Goal: Task Accomplishment & Management: Use online tool/utility

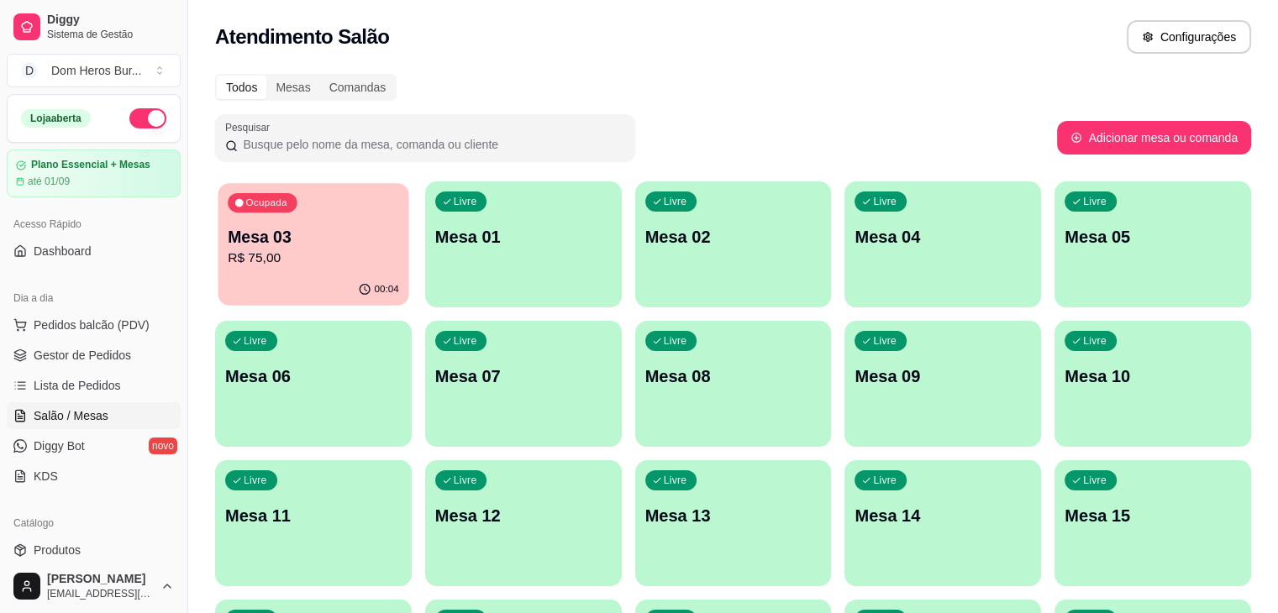
click at [220, 199] on div "Ocupada Mesa 03 R$ 75,00" at bounding box center [313, 228] width 191 height 91
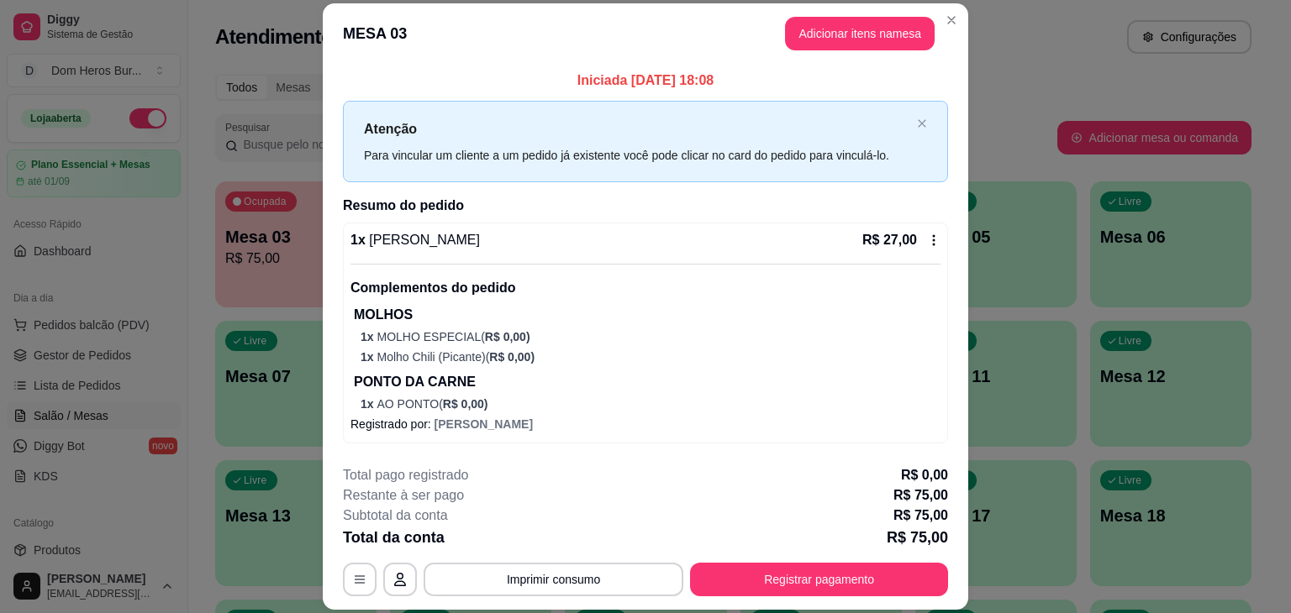
click at [570, 597] on footer "**********" at bounding box center [645, 531] width 645 height 158
click at [565, 583] on button "Imprimir consumo" at bounding box center [554, 580] width 252 height 33
click at [555, 545] on button "IMPRESSORA" at bounding box center [553, 541] width 122 height 27
click at [555, 571] on button "Imprimir consumo" at bounding box center [554, 580] width 252 height 33
click at [555, 548] on button "IMPRESSORA" at bounding box center [552, 541] width 118 height 26
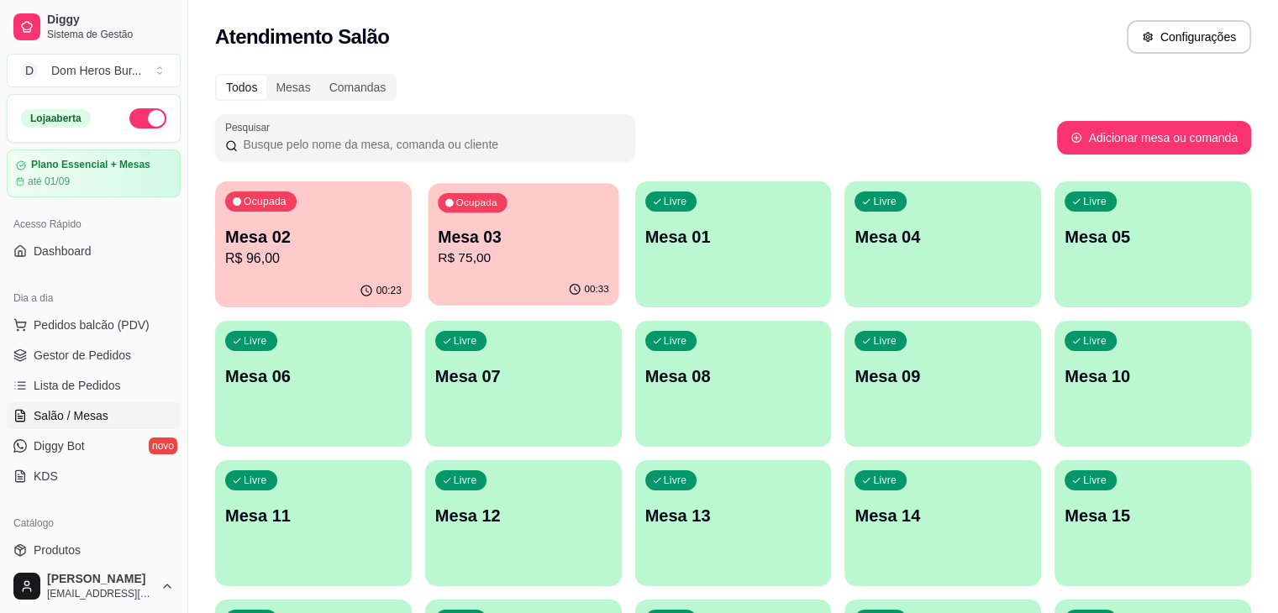
click at [454, 229] on p "Mesa 03" at bounding box center [523, 237] width 171 height 23
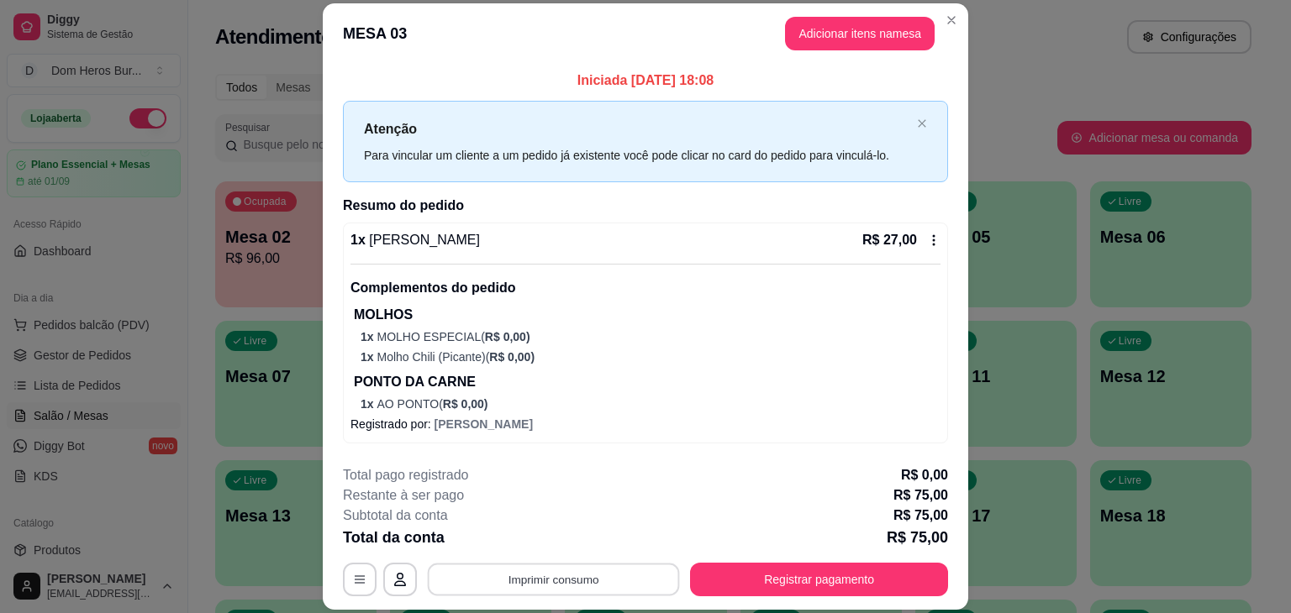
click at [538, 592] on button "Imprimir consumo" at bounding box center [554, 580] width 252 height 33
click at [531, 549] on button "IMPRESSORA" at bounding box center [552, 541] width 118 height 26
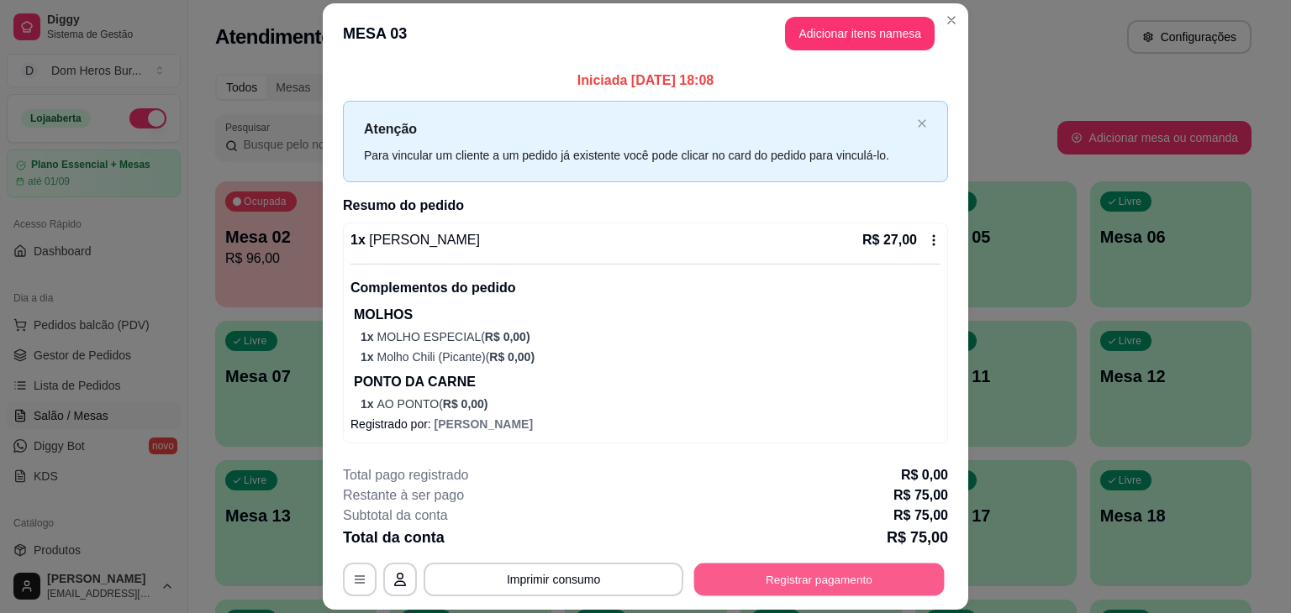
click at [769, 571] on button "Registrar pagamento" at bounding box center [819, 580] width 250 height 33
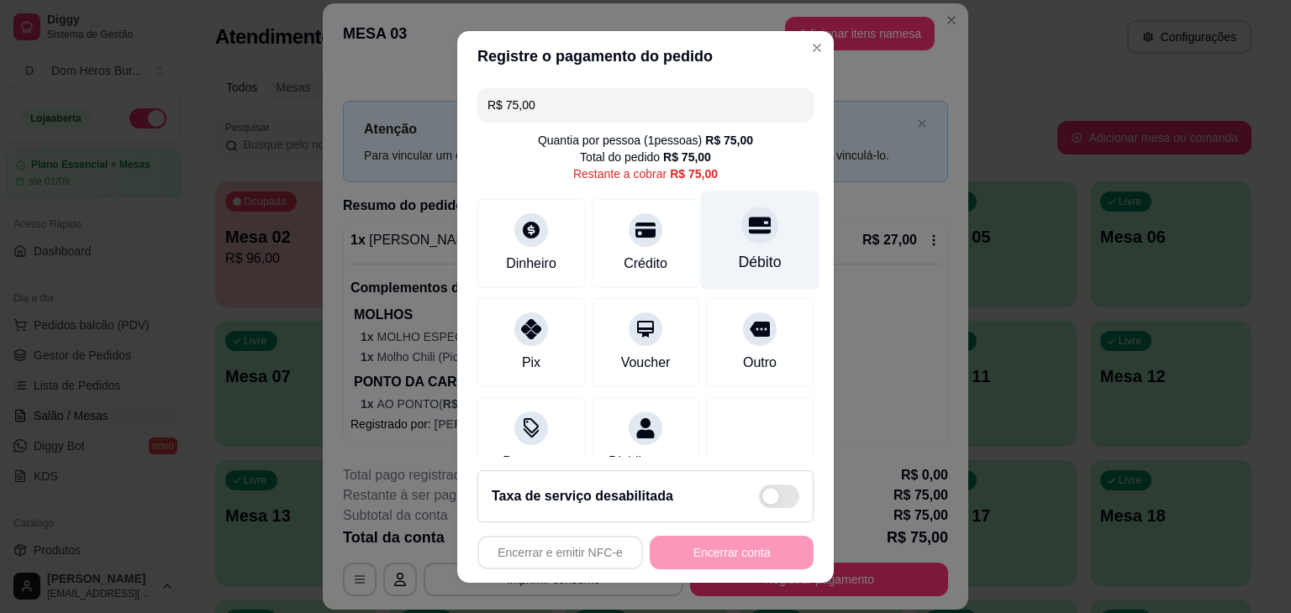
click at [701, 250] on div "Débito" at bounding box center [760, 240] width 118 height 98
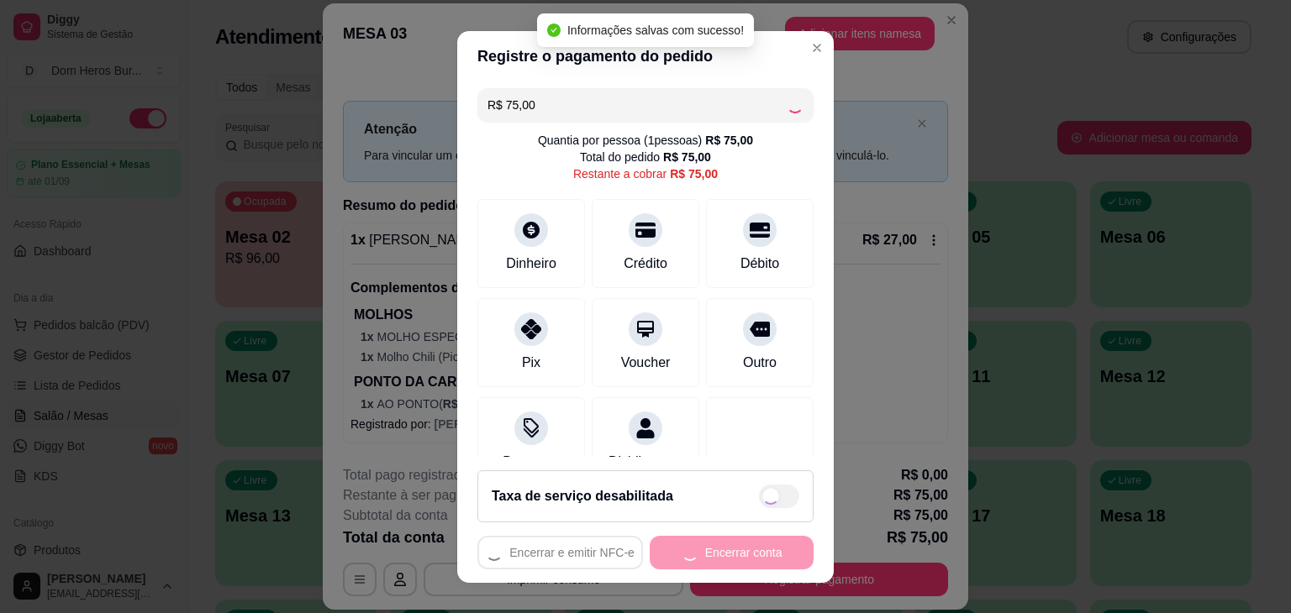
type input "R$ 0,00"
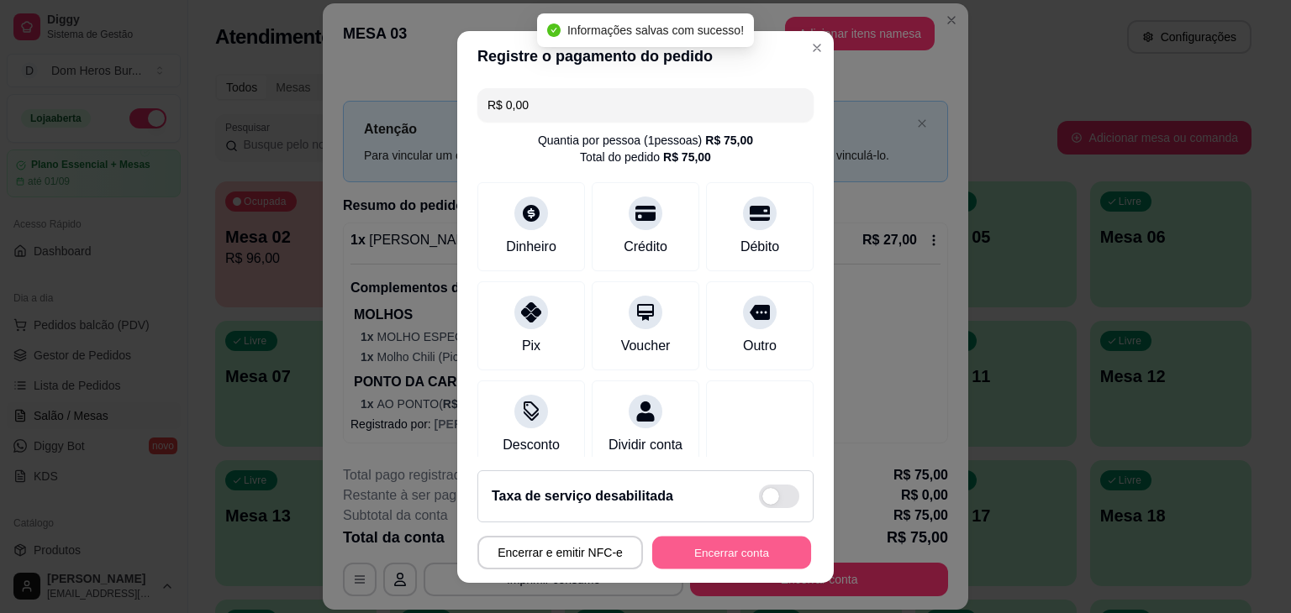
click at [713, 555] on button "Encerrar conta" at bounding box center [731, 552] width 159 height 33
